Goal: Check status: Check status

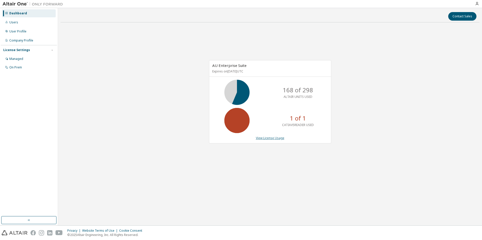
click at [276, 140] on link "View License Usage" at bounding box center [270, 138] width 28 height 4
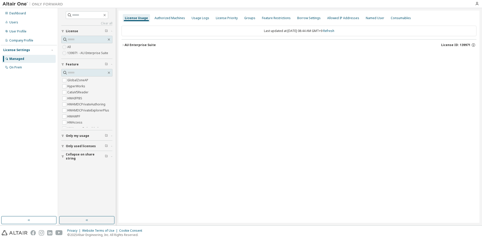
click at [122, 45] on icon "button" at bounding box center [122, 45] width 3 height 3
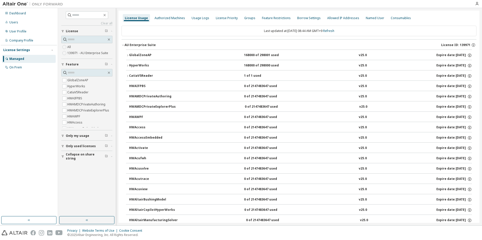
click at [128, 75] on icon "button" at bounding box center [127, 76] width 3 height 3
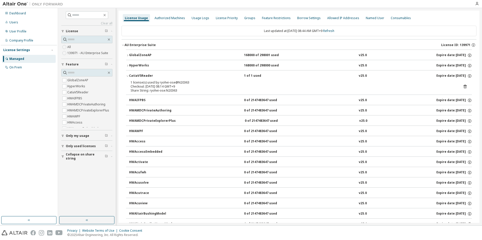
click at [463, 88] on icon at bounding box center [465, 86] width 5 height 5
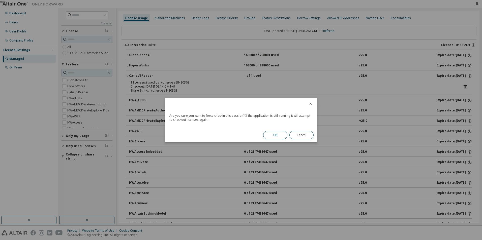
click at [277, 135] on button "OK" at bounding box center [275, 135] width 24 height 9
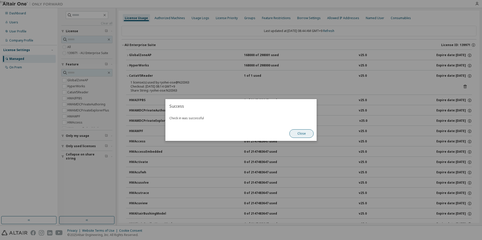
click at [293, 134] on button "Close" at bounding box center [301, 134] width 24 height 9
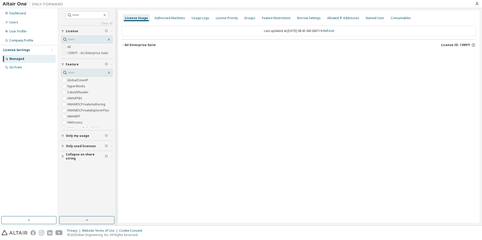
click at [124, 45] on icon "button" at bounding box center [122, 45] width 3 height 3
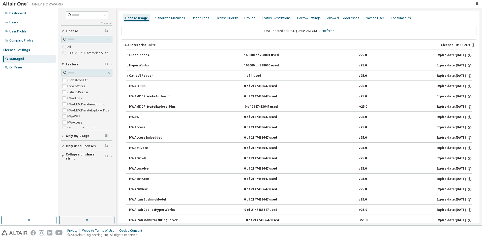
click at [128, 76] on icon "button" at bounding box center [127, 76] width 1 height 2
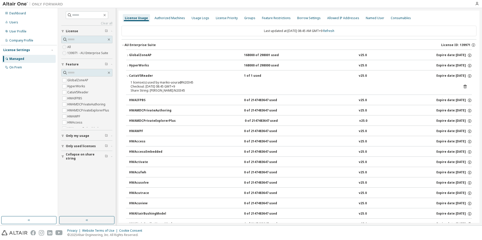
click at [464, 88] on icon at bounding box center [464, 86] width 1 height 1
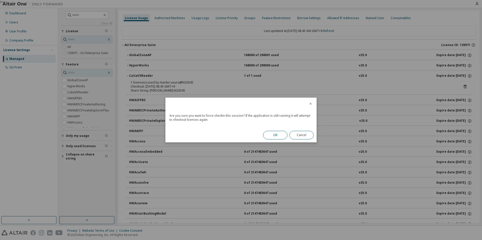
click at [273, 134] on button "OK" at bounding box center [275, 135] width 24 height 9
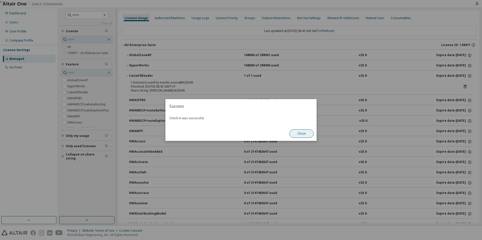
click at [303, 134] on button "Close" at bounding box center [301, 134] width 24 height 9
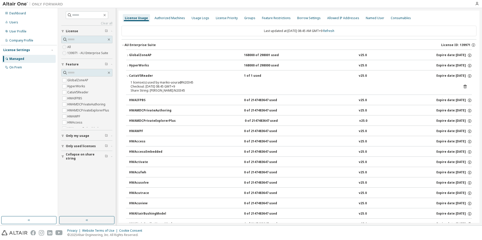
click at [128, 66] on icon "button" at bounding box center [127, 65] width 3 height 3
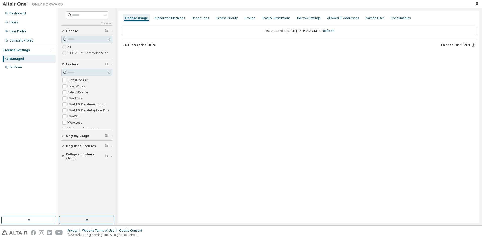
click at [122, 44] on icon "button" at bounding box center [122, 45] width 3 height 3
